Goal: Task Accomplishment & Management: Manage account settings

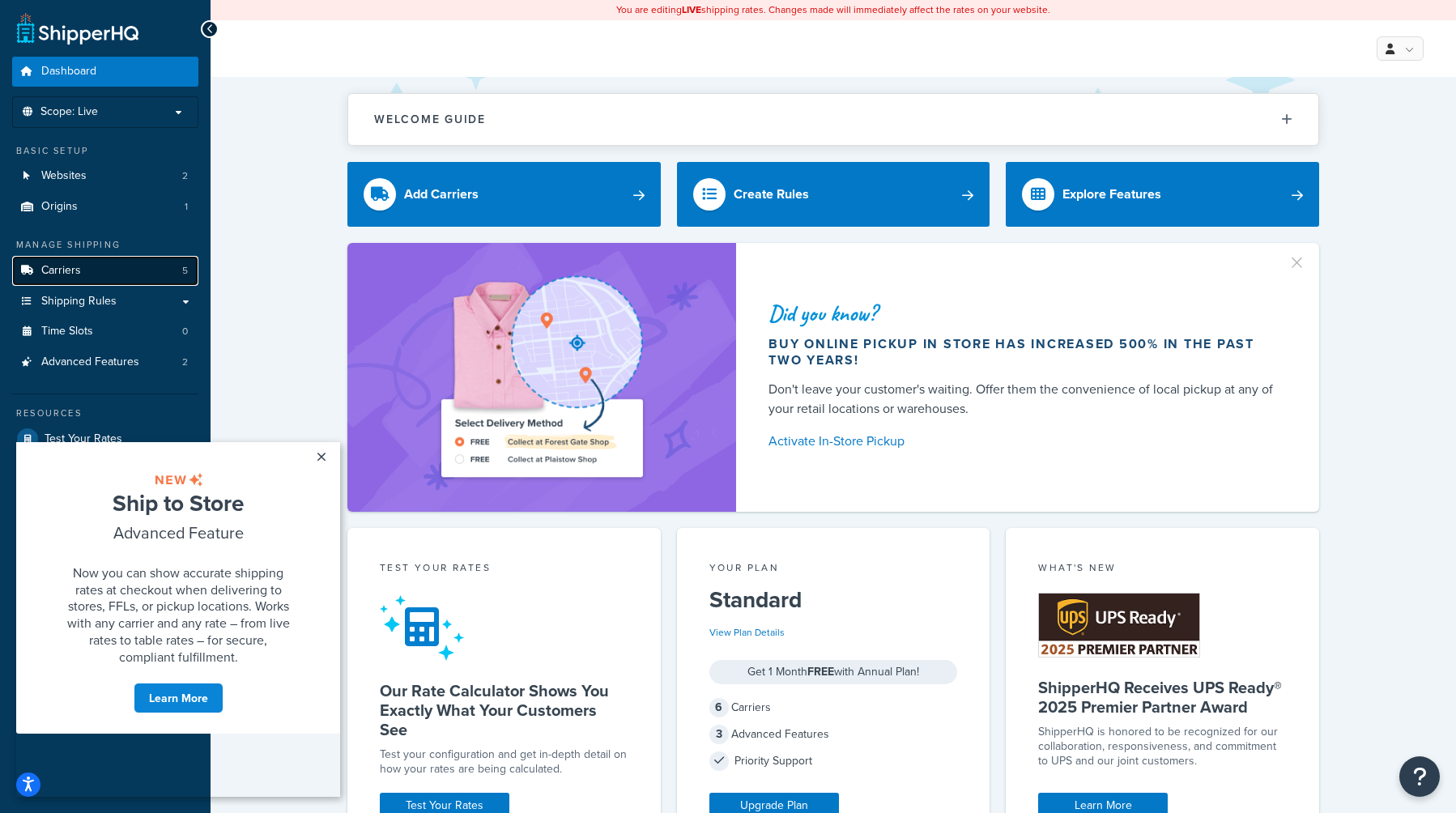
click at [70, 266] on span "Carriers" at bounding box center [62, 271] width 40 height 14
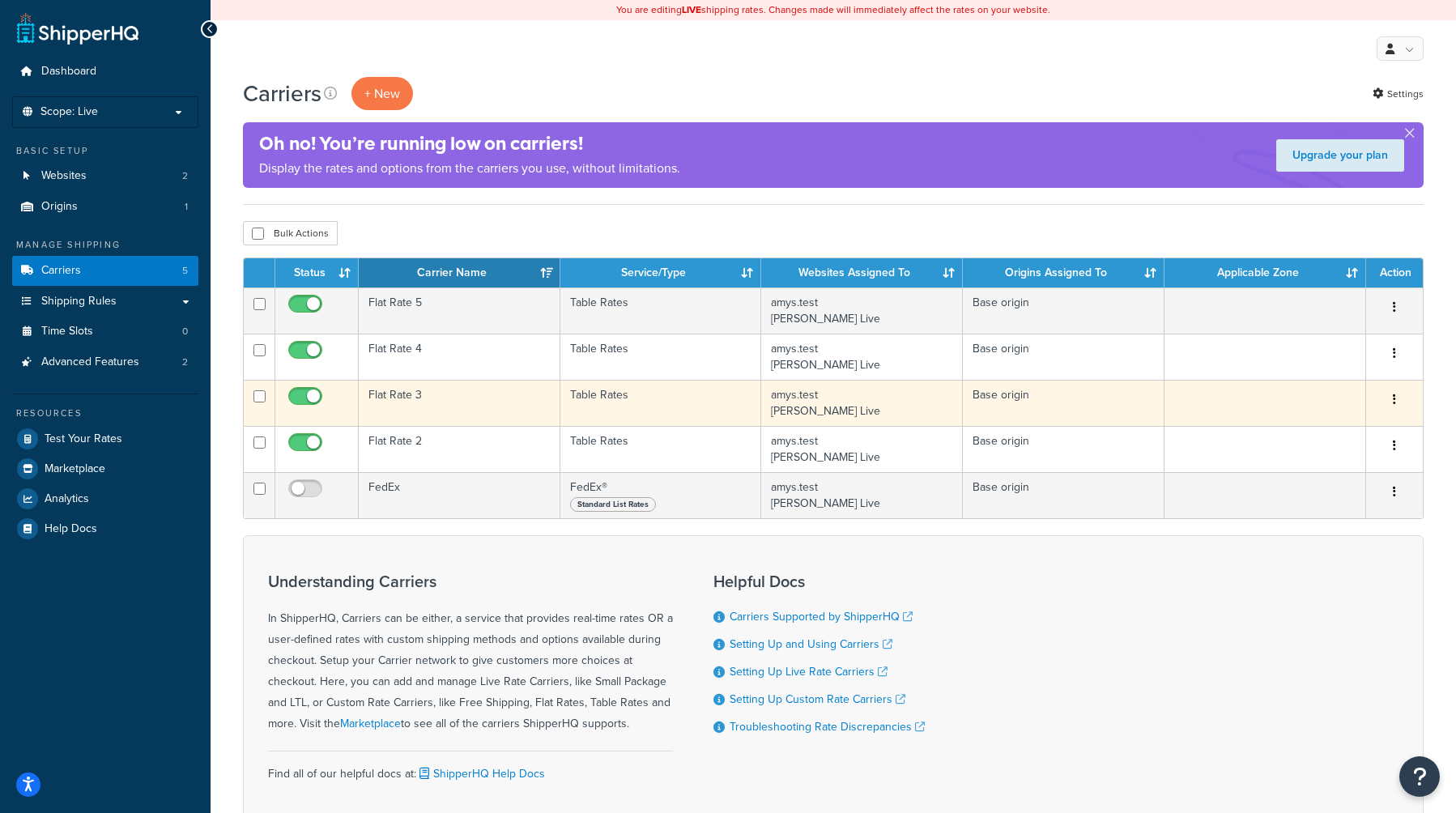
click at [411, 397] on td "Flat Rate 3" at bounding box center [459, 402] width 202 height 46
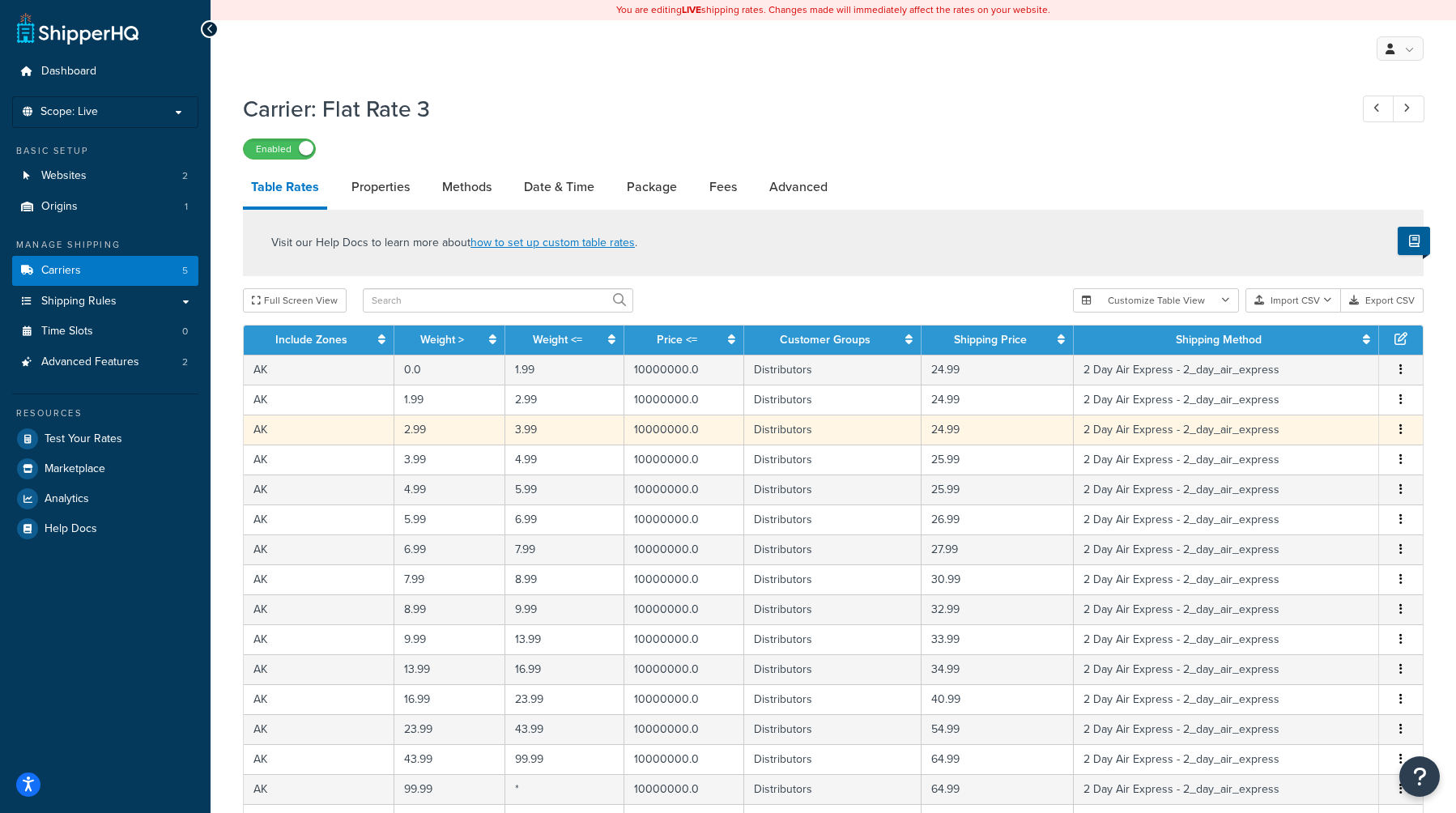
scroll to position [520, 0]
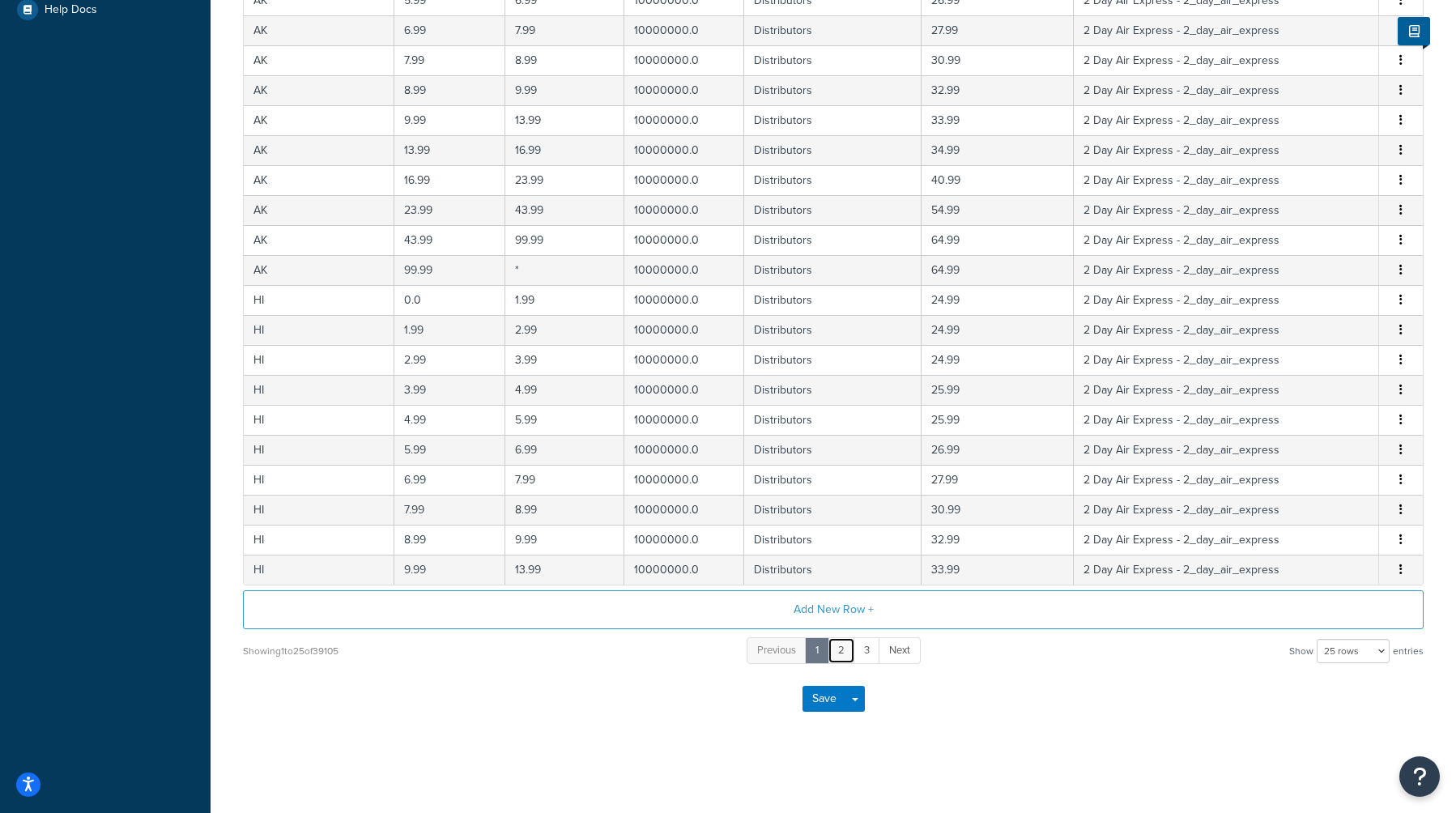
click at [841, 650] on link "2" at bounding box center [841, 650] width 28 height 27
click at [855, 653] on link "3" at bounding box center [854, 650] width 27 height 27
click at [870, 654] on link "4" at bounding box center [867, 650] width 27 height 27
click at [893, 653] on link "6" at bounding box center [894, 650] width 28 height 27
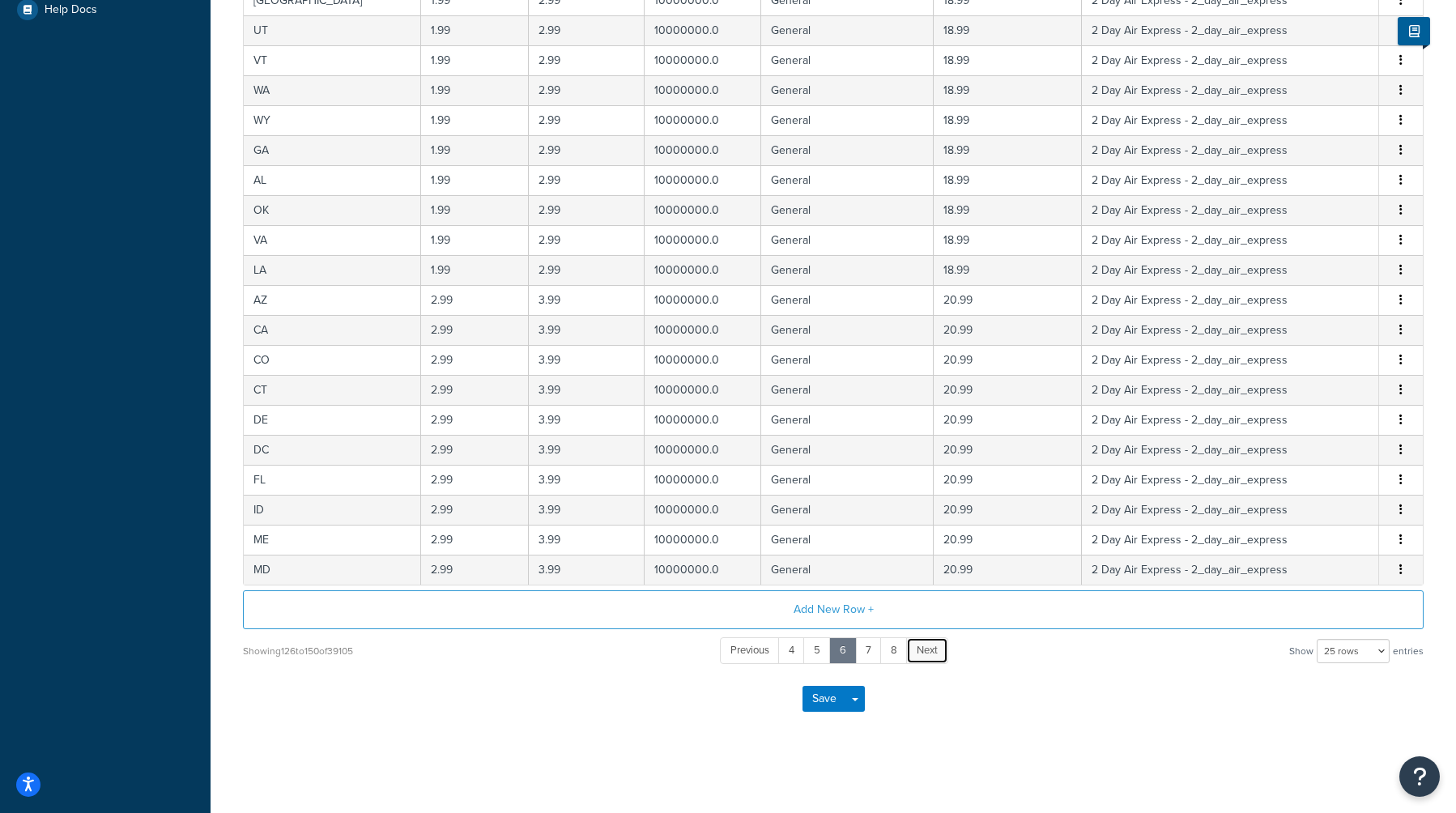
click at [929, 654] on span "Next" at bounding box center [927, 649] width 21 height 15
click at [929, 654] on span "Next" at bounding box center [929, 649] width 21 height 15
click at [929, 654] on span "Next" at bounding box center [931, 649] width 21 height 15
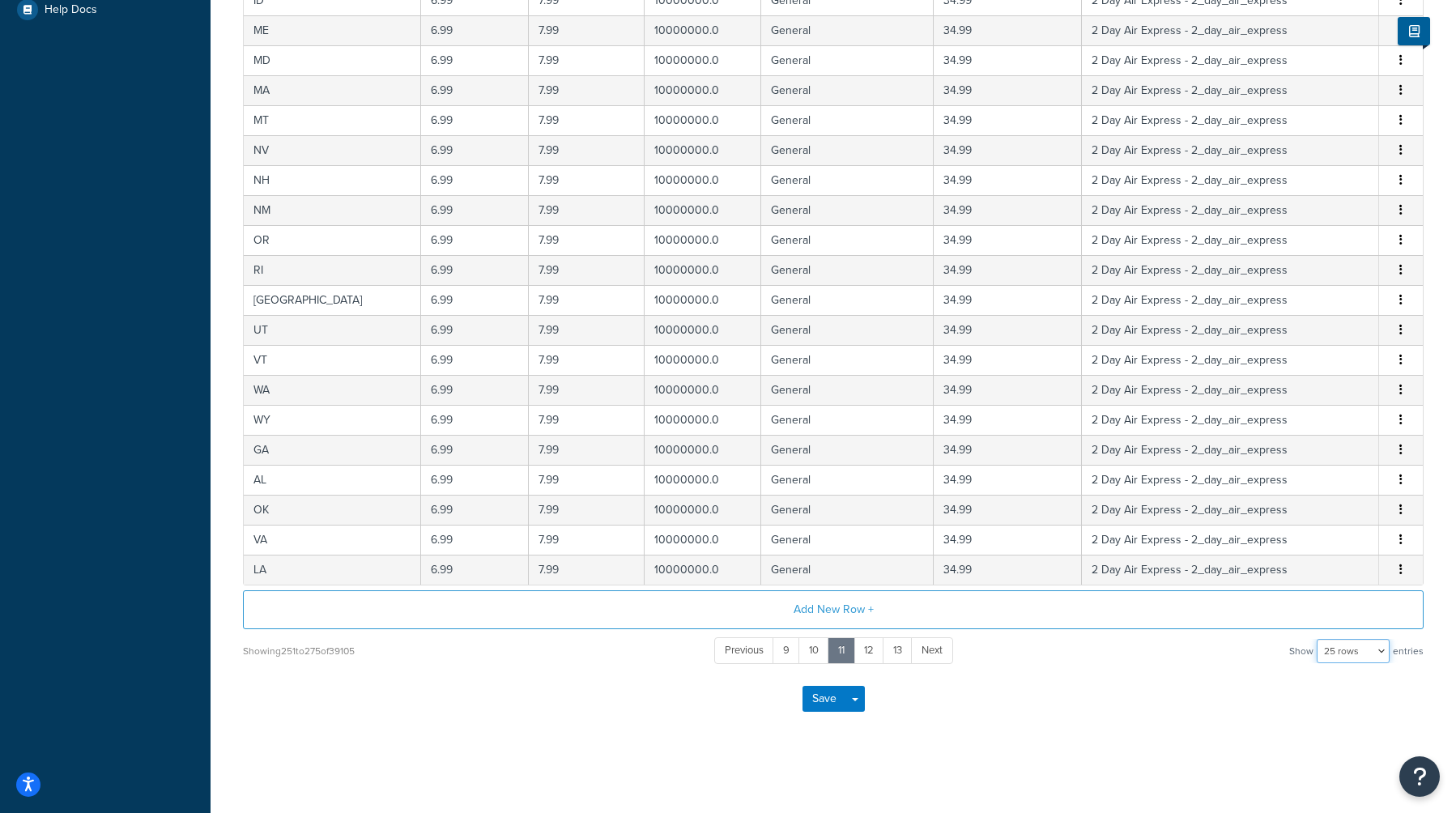
click at [1364, 651] on select "10 rows 15 rows 25 rows 50 rows 100 rows 1000 rows" at bounding box center [1353, 650] width 73 height 24
select select "100"
click at [1319, 638] on select "10 rows 15 rows 25 rows 50 rows 100 rows 1000 rows" at bounding box center [1353, 650] width 73 height 24
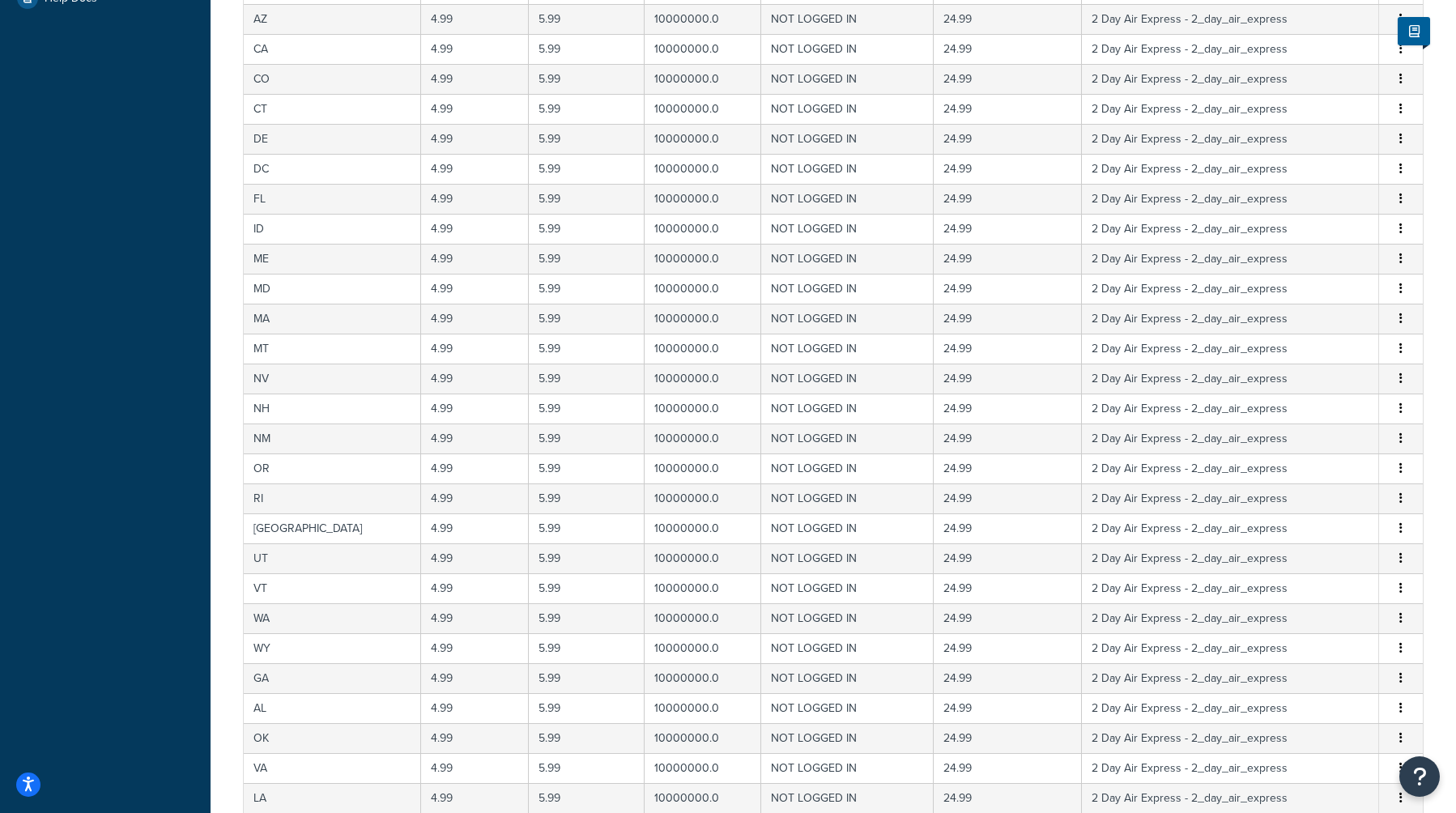
scroll to position [0, 0]
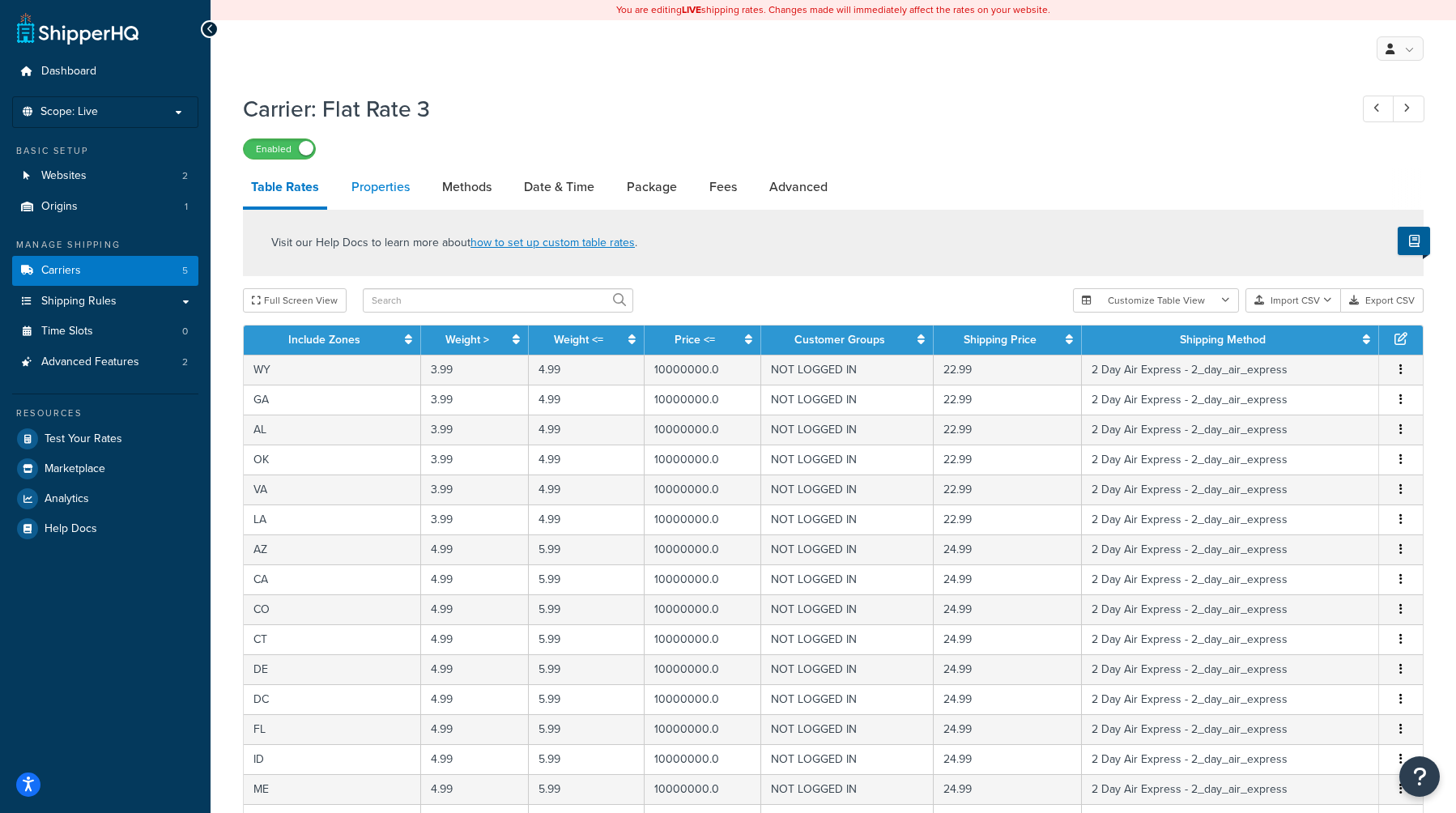
click at [382, 185] on link "Properties" at bounding box center [380, 187] width 74 height 39
select select "HIGHEST"
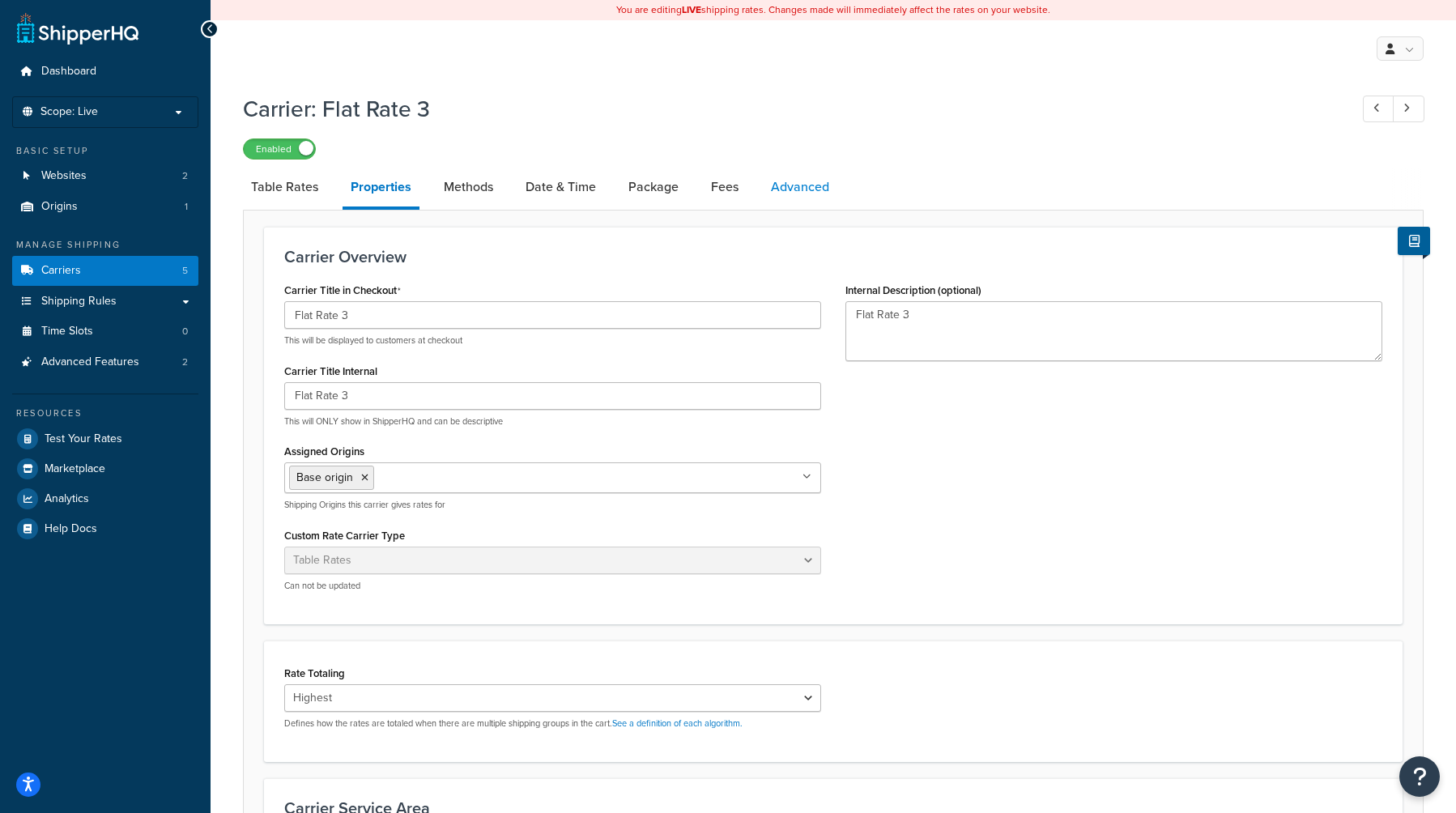
click at [789, 192] on link "Advanced" at bounding box center [800, 187] width 74 height 39
select select "false"
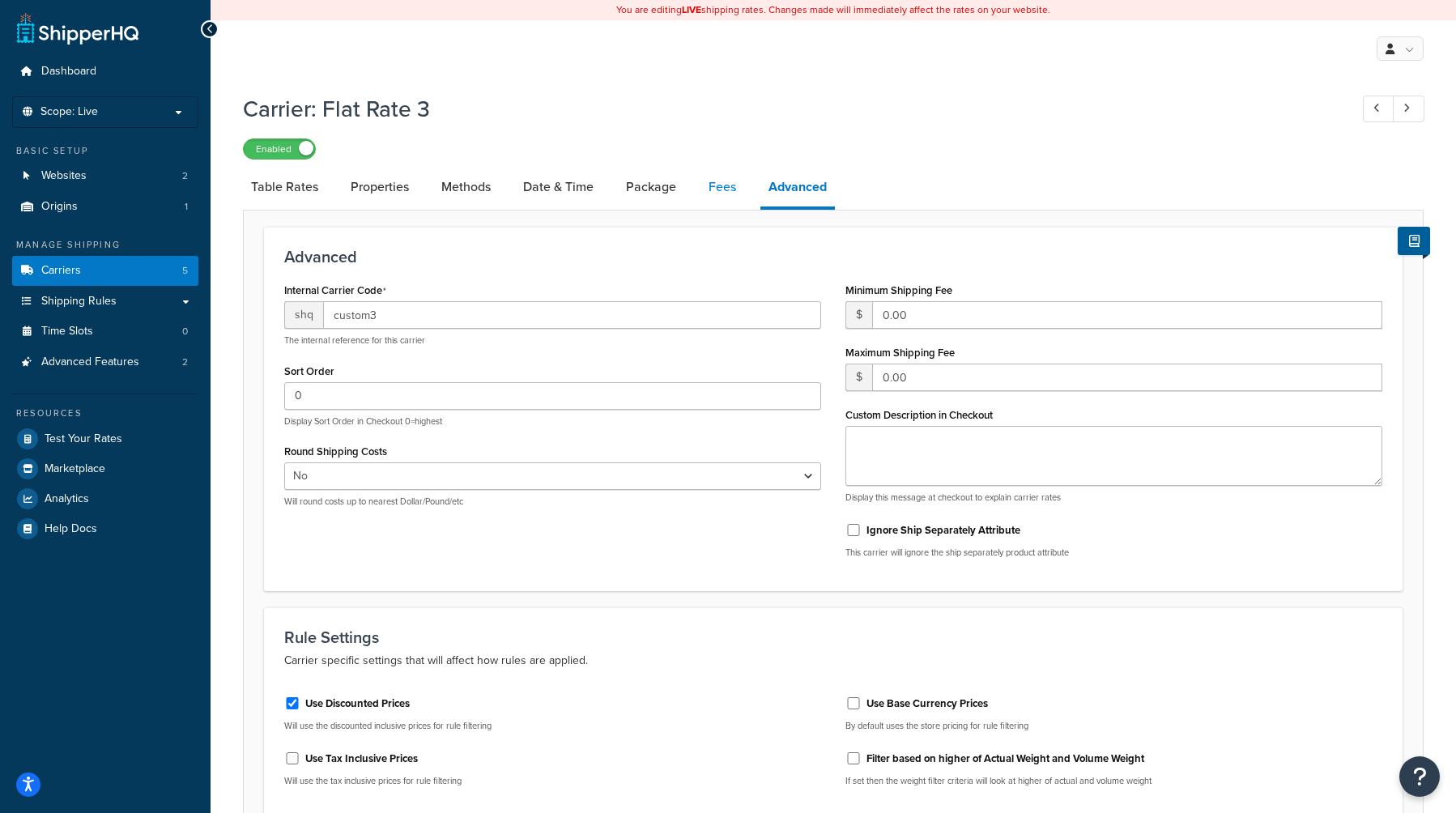
click at [716, 191] on link "Fees" at bounding box center [722, 187] width 44 height 39
select select "AFTER"
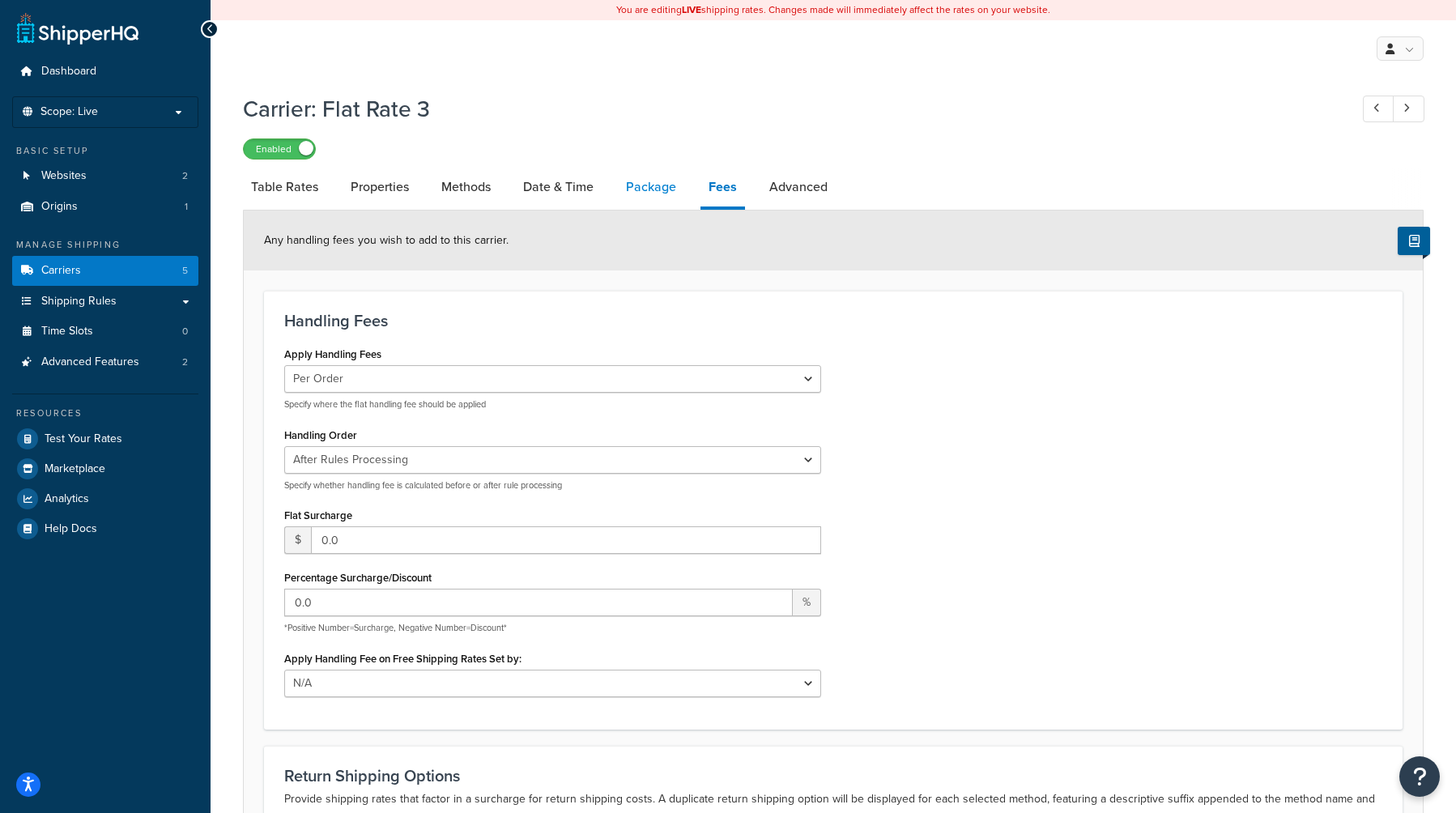
click at [655, 174] on link "Package" at bounding box center [651, 187] width 67 height 39
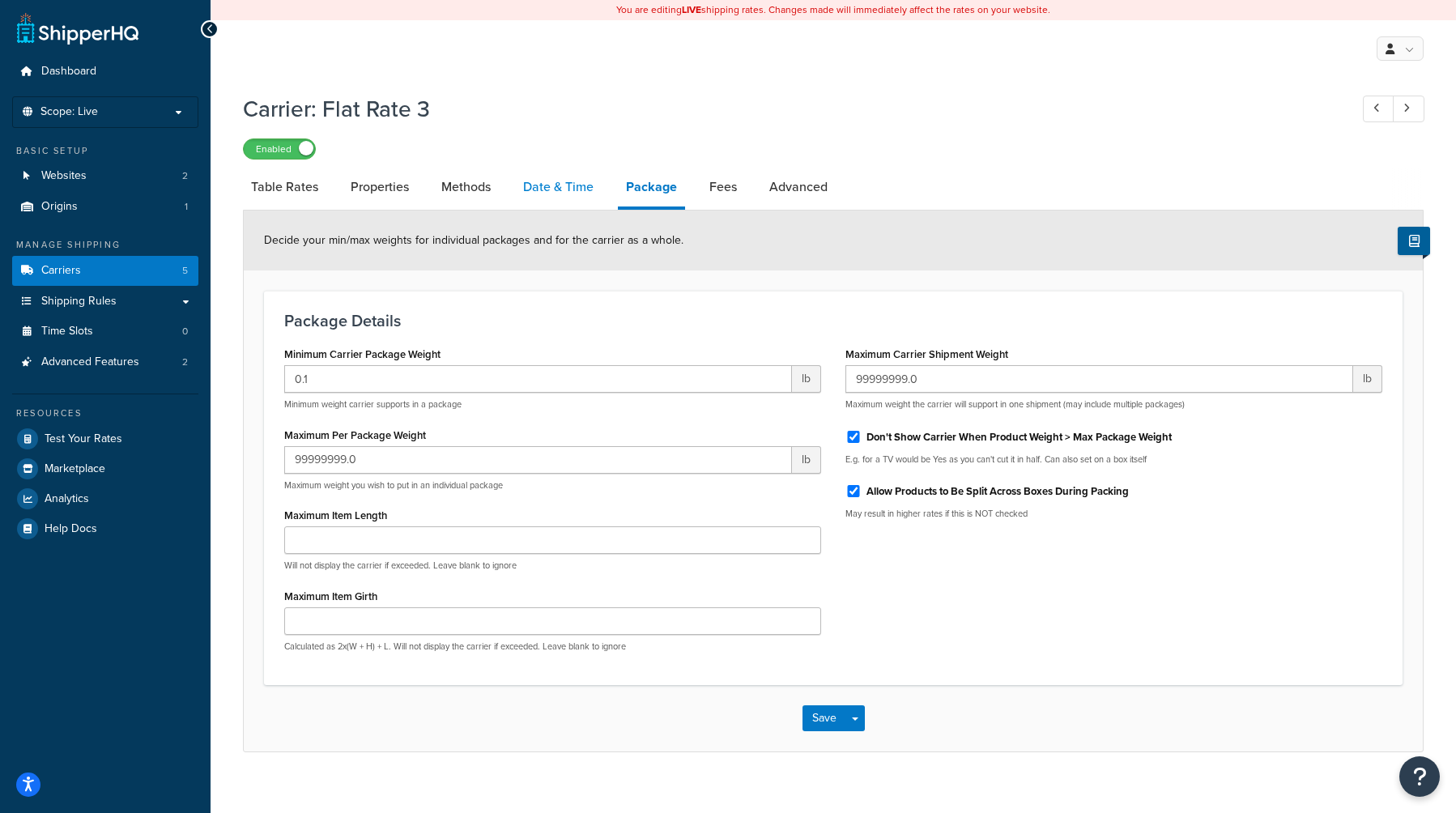
click at [565, 193] on link "Date & Time" at bounding box center [558, 187] width 86 height 39
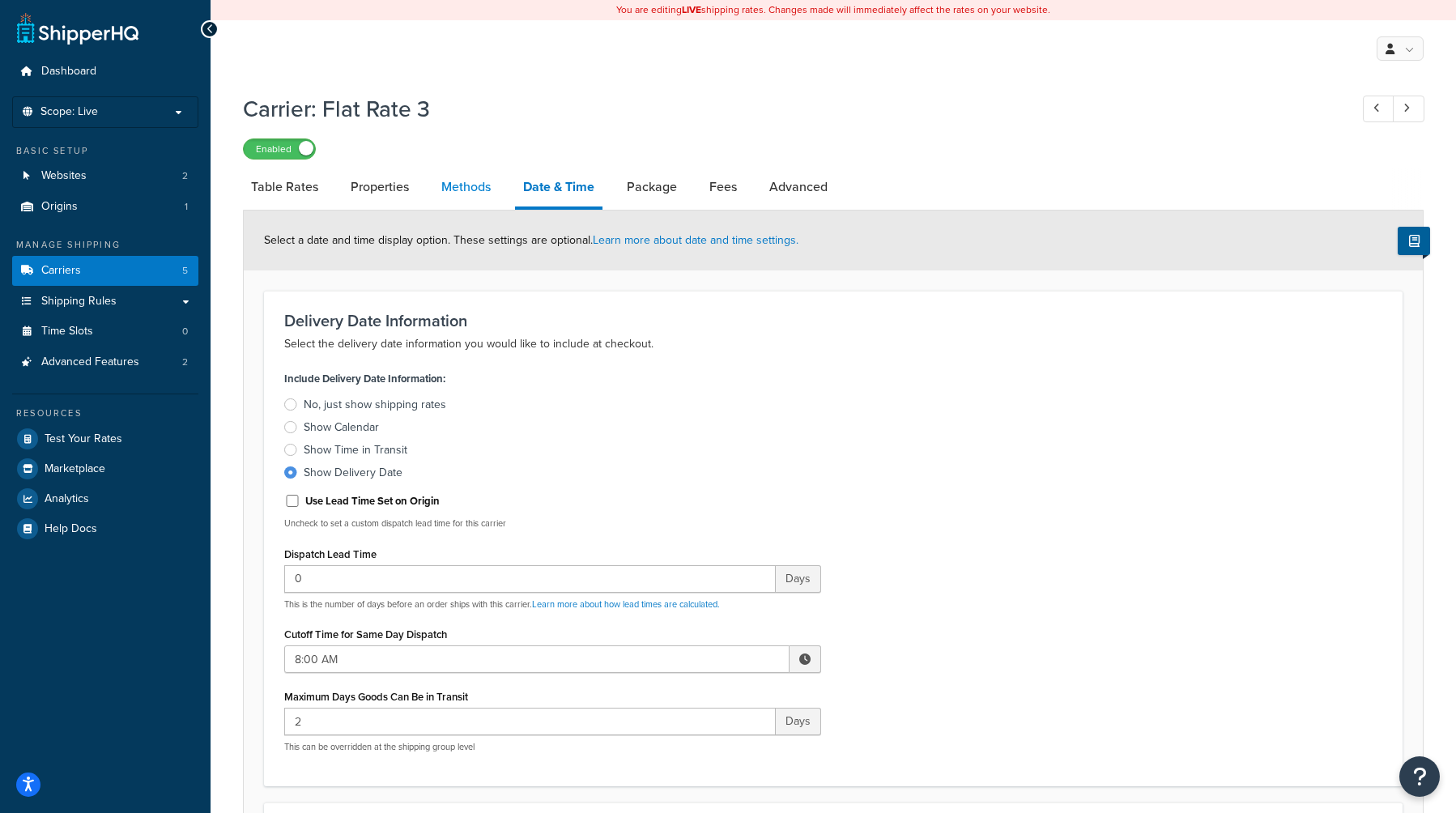
click at [472, 191] on link "Methods" at bounding box center [466, 187] width 66 height 39
select select "25"
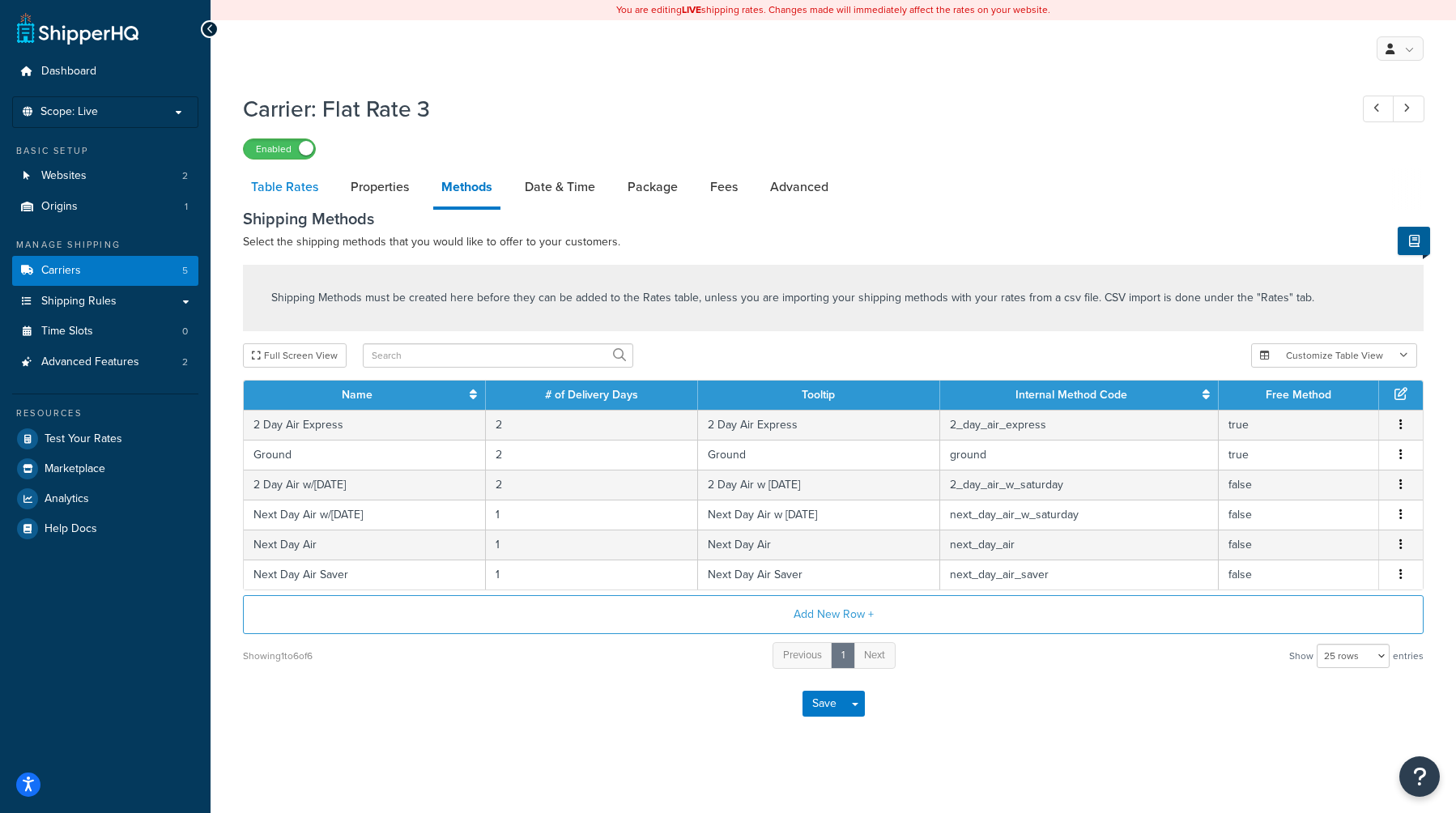
click at [281, 196] on link "Table Rates" at bounding box center [285, 187] width 83 height 39
select select "25"
